Goal: Information Seeking & Learning: Learn about a topic

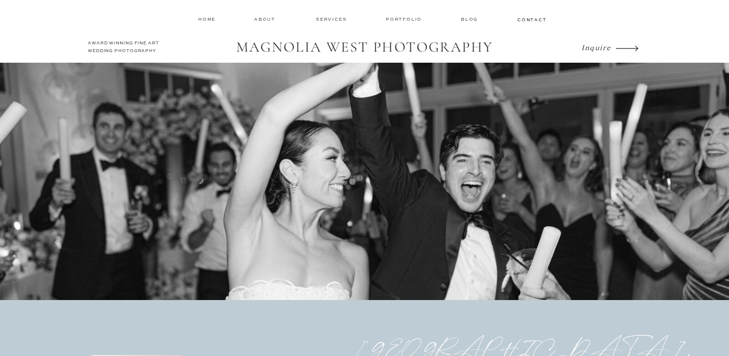
scroll to position [93, 0]
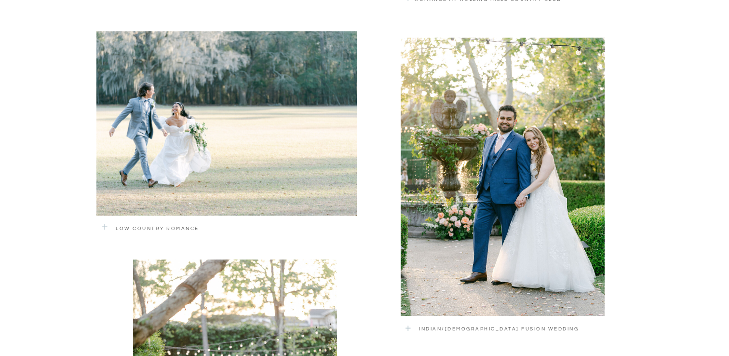
scroll to position [974, 0]
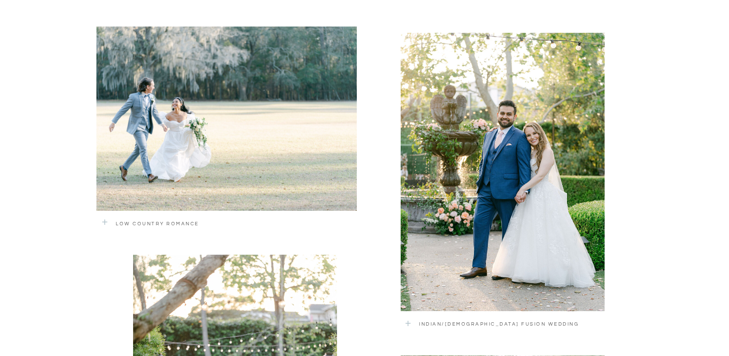
click at [435, 214] on div at bounding box center [502, 172] width 204 height 278
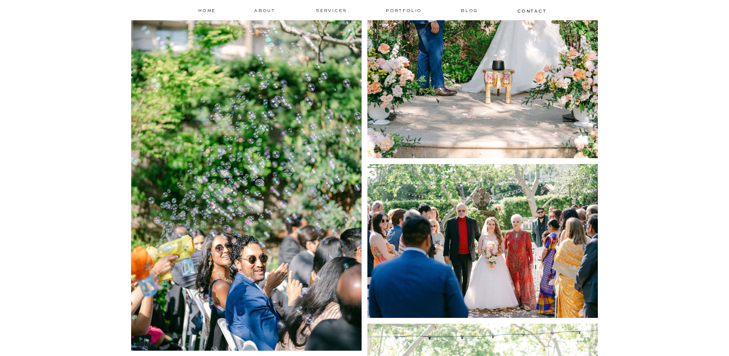
scroll to position [2999, 0]
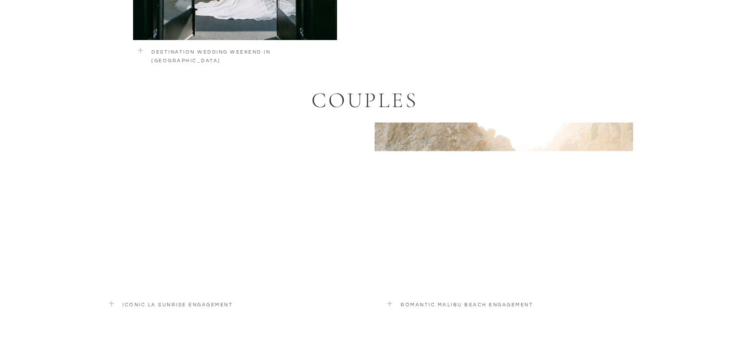
scroll to position [1711, 0]
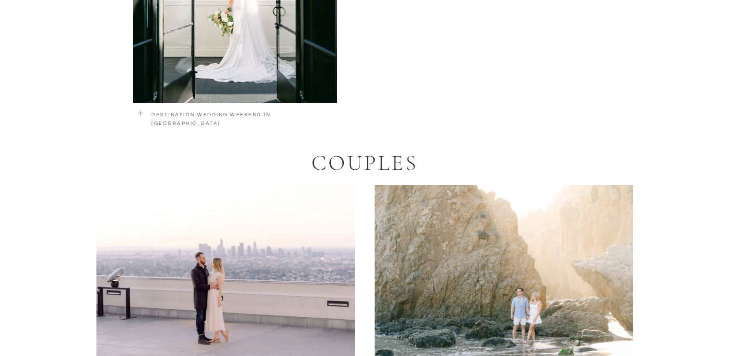
click at [221, 235] on div at bounding box center [225, 270] width 258 height 171
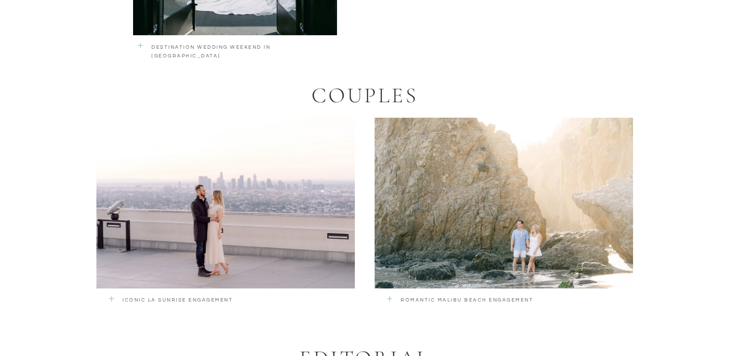
scroll to position [1783, 0]
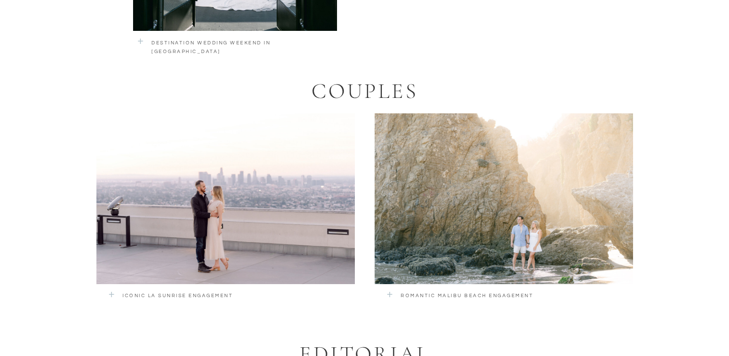
click at [185, 292] on p "Iconic LA sUNRISE Engagement" at bounding box center [212, 298] width 181 height 14
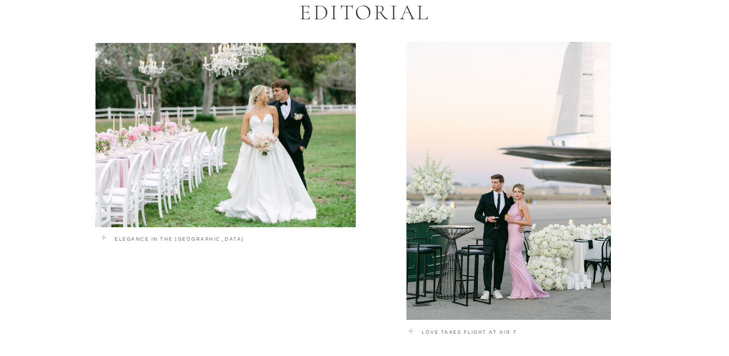
scroll to position [2129, 0]
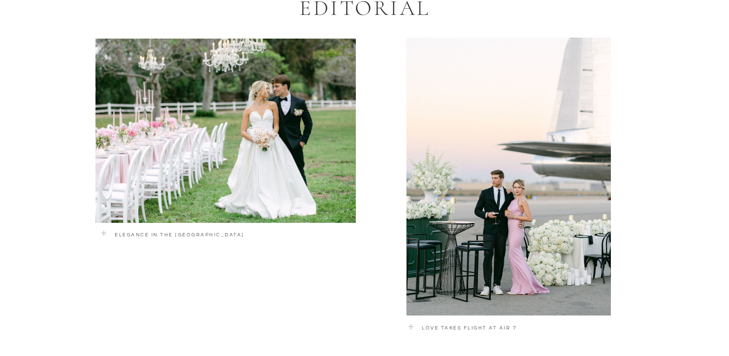
click at [252, 192] on div at bounding box center [225, 131] width 260 height 184
click at [193, 230] on p "ELEGANCE IN THE WALNUT GROVE" at bounding box center [205, 236] width 181 height 12
click at [224, 139] on div at bounding box center [225, 131] width 260 height 184
click at [170, 138] on div at bounding box center [225, 131] width 260 height 184
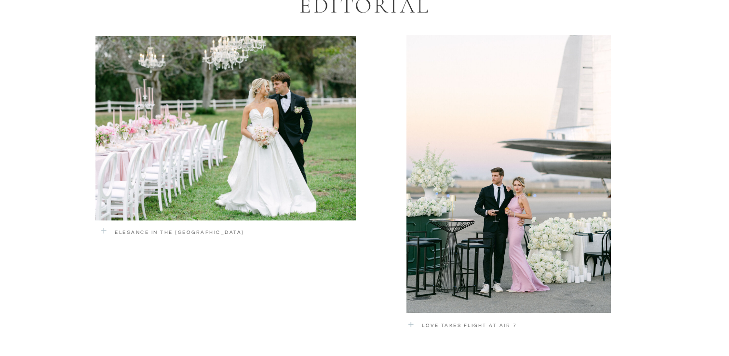
scroll to position [2069, 0]
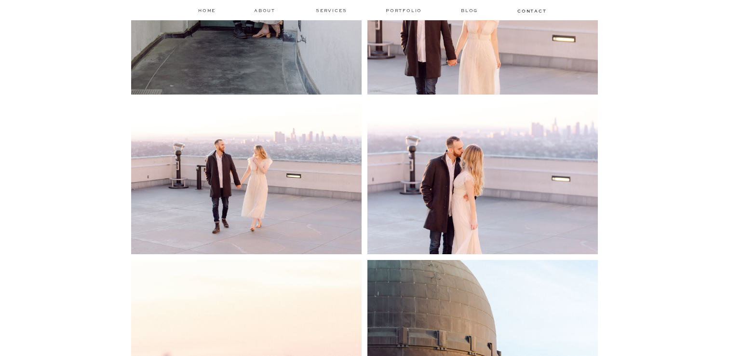
scroll to position [1343, 0]
